Goal: Task Accomplishment & Management: Manage account settings

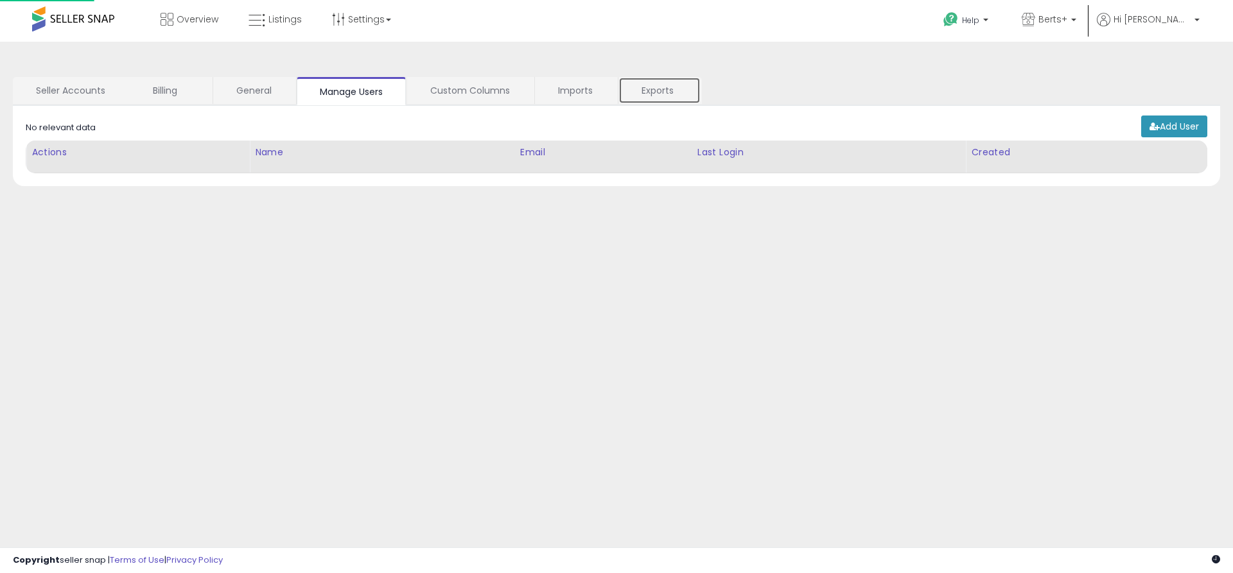
click at [659, 91] on link "Exports" at bounding box center [659, 90] width 82 height 27
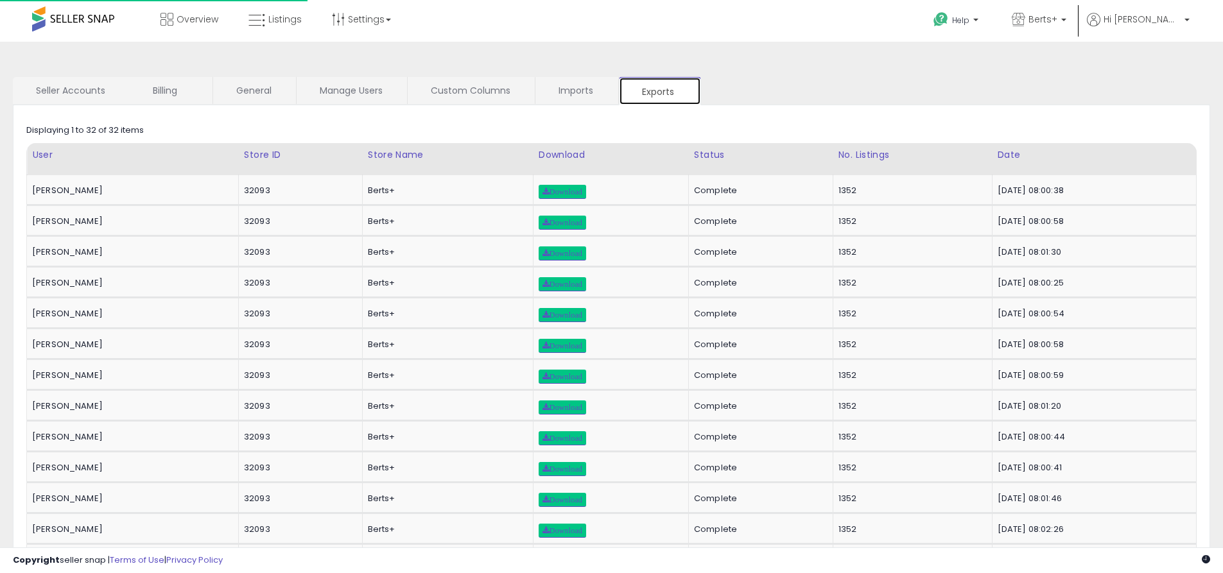
click at [659, 91] on link "Exports" at bounding box center [660, 91] width 82 height 28
